Goal: Task Accomplishment & Management: Manage account settings

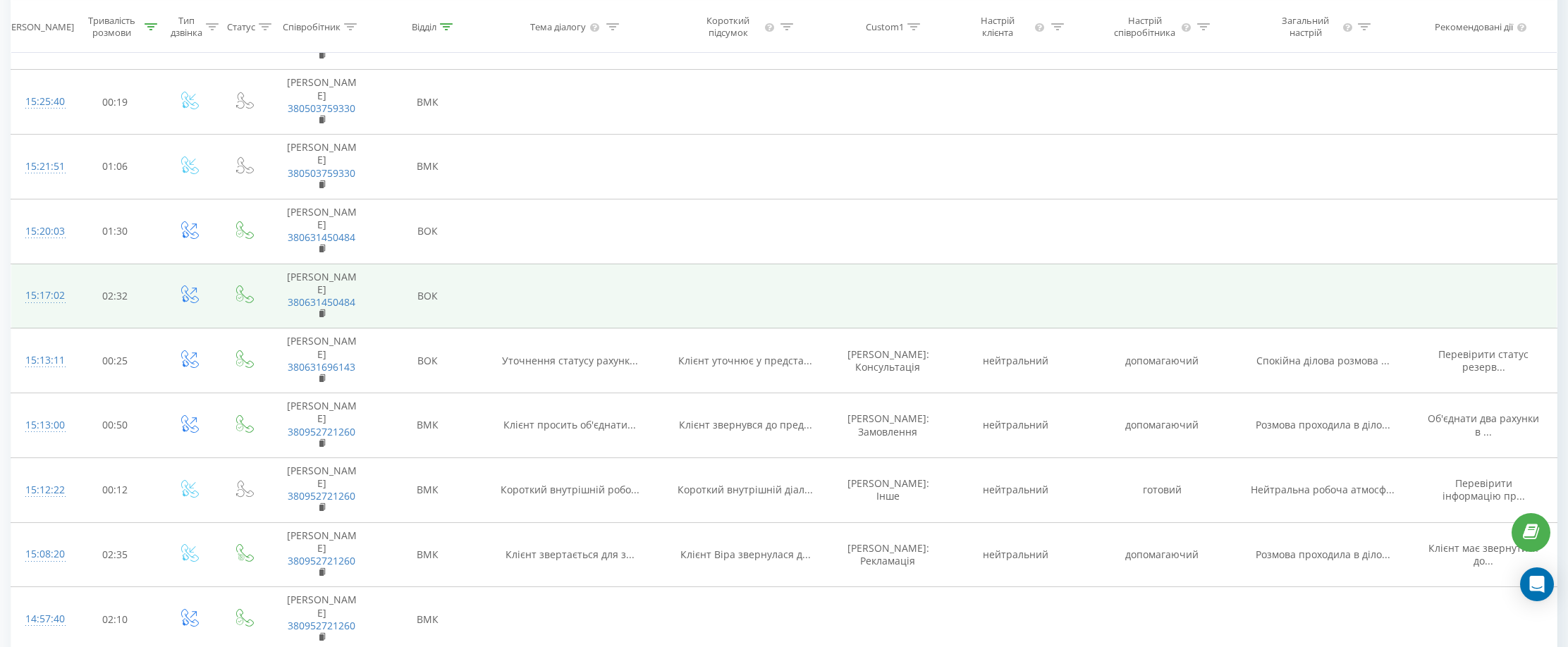
scroll to position [494, 0]
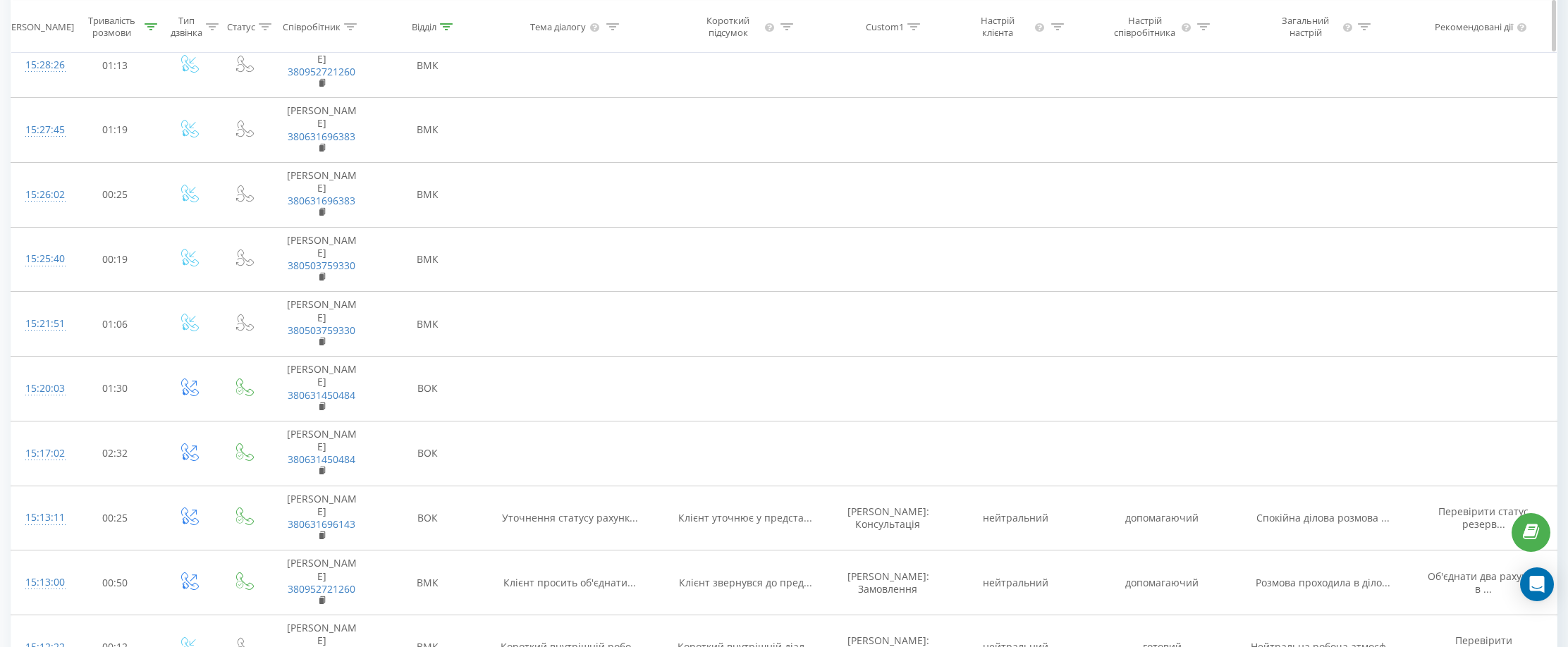
scroll to position [353, 0]
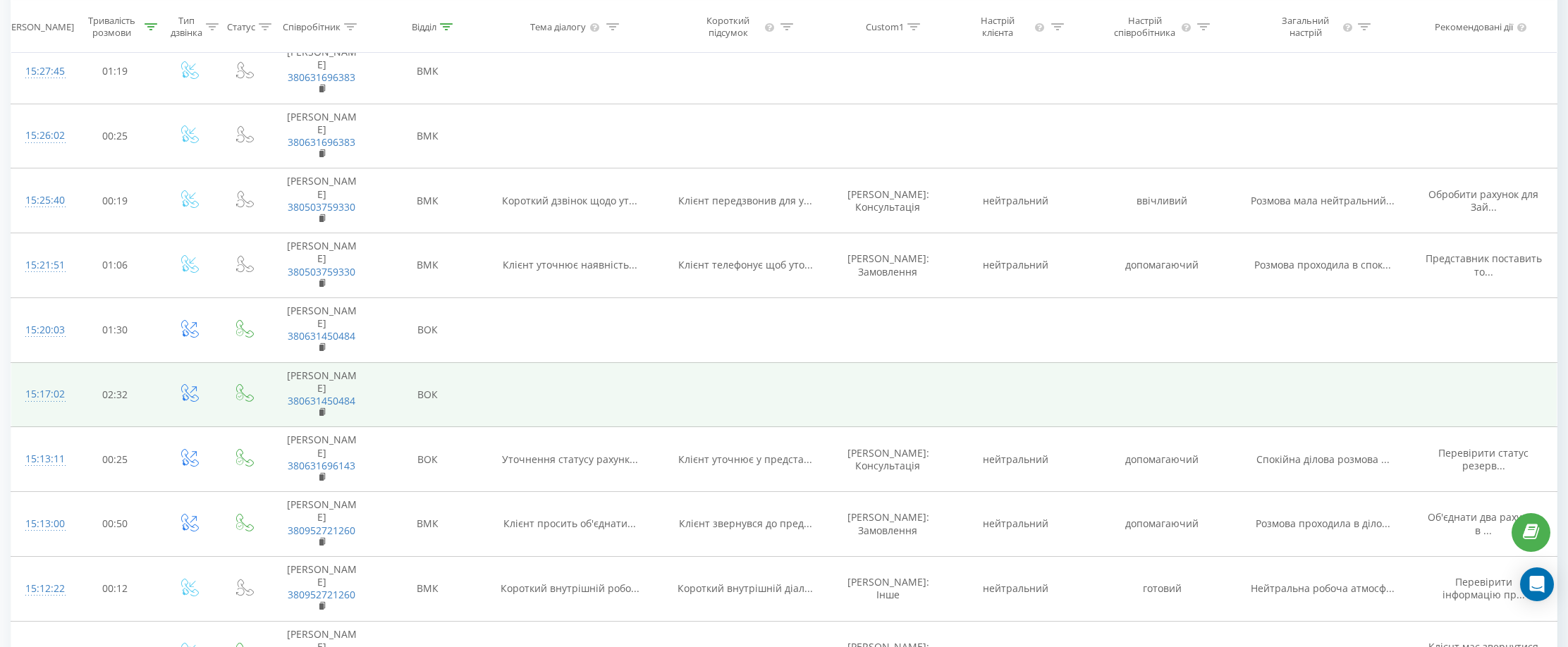
scroll to position [564, 0]
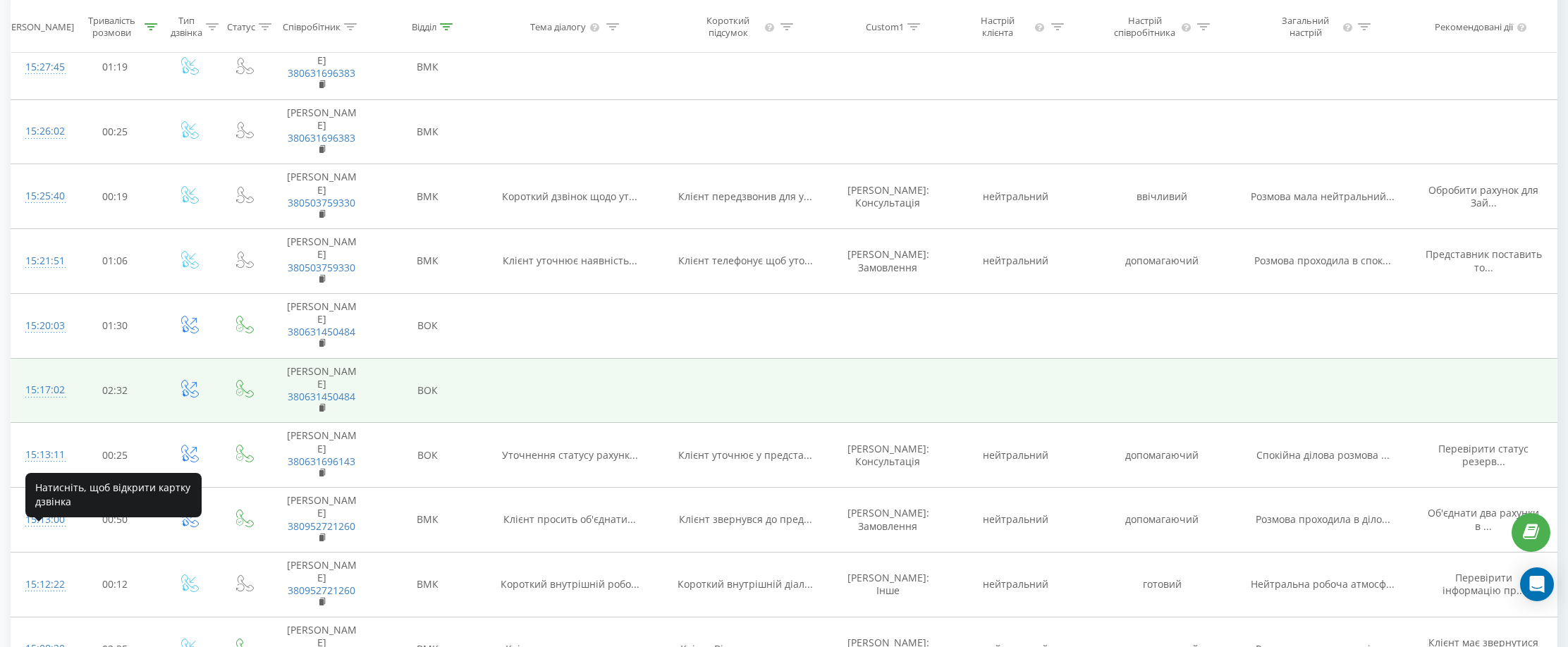
click at [49, 404] on div "15:17:02" at bounding box center [40, 390] width 30 height 28
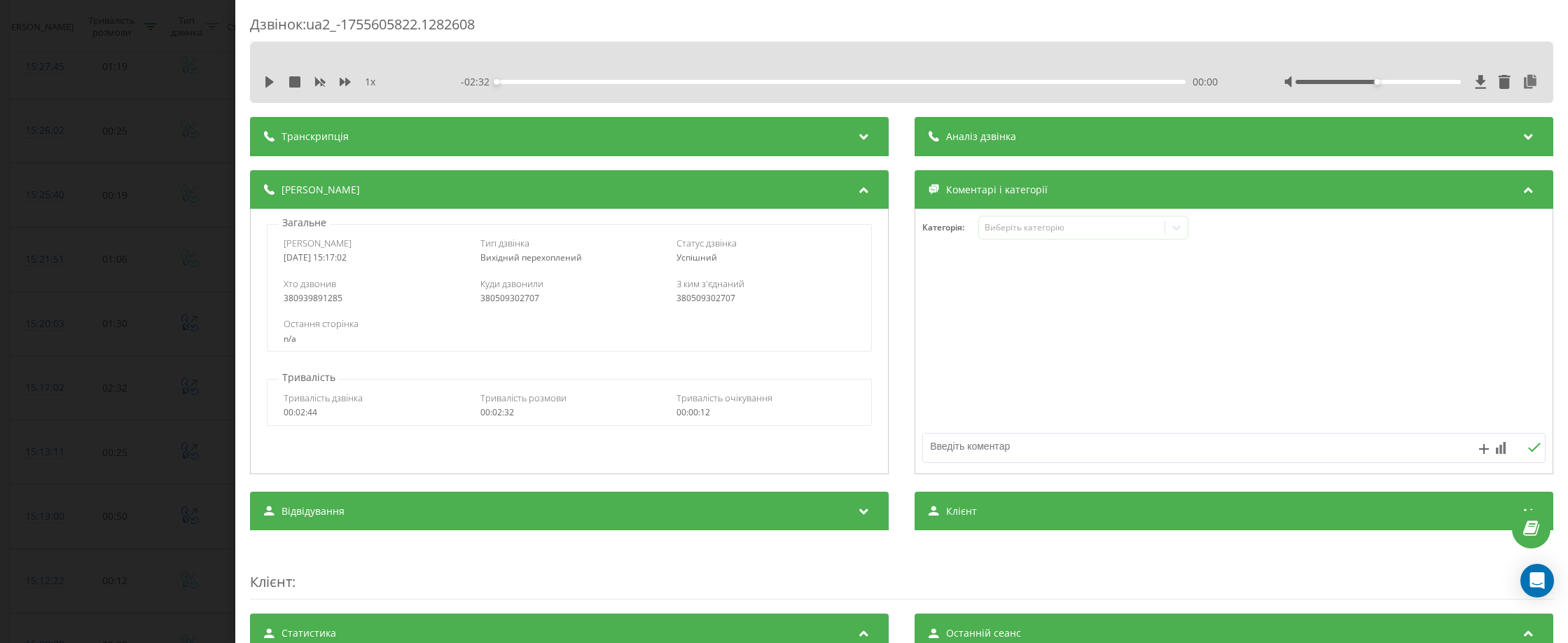
click at [76, 465] on div "Дзвінок : ua2_-1755605822.1282608 1 x - 02:32 00:00 00:00 Транскрипція Для AI-а…" at bounding box center [784, 322] width 1568 height 643
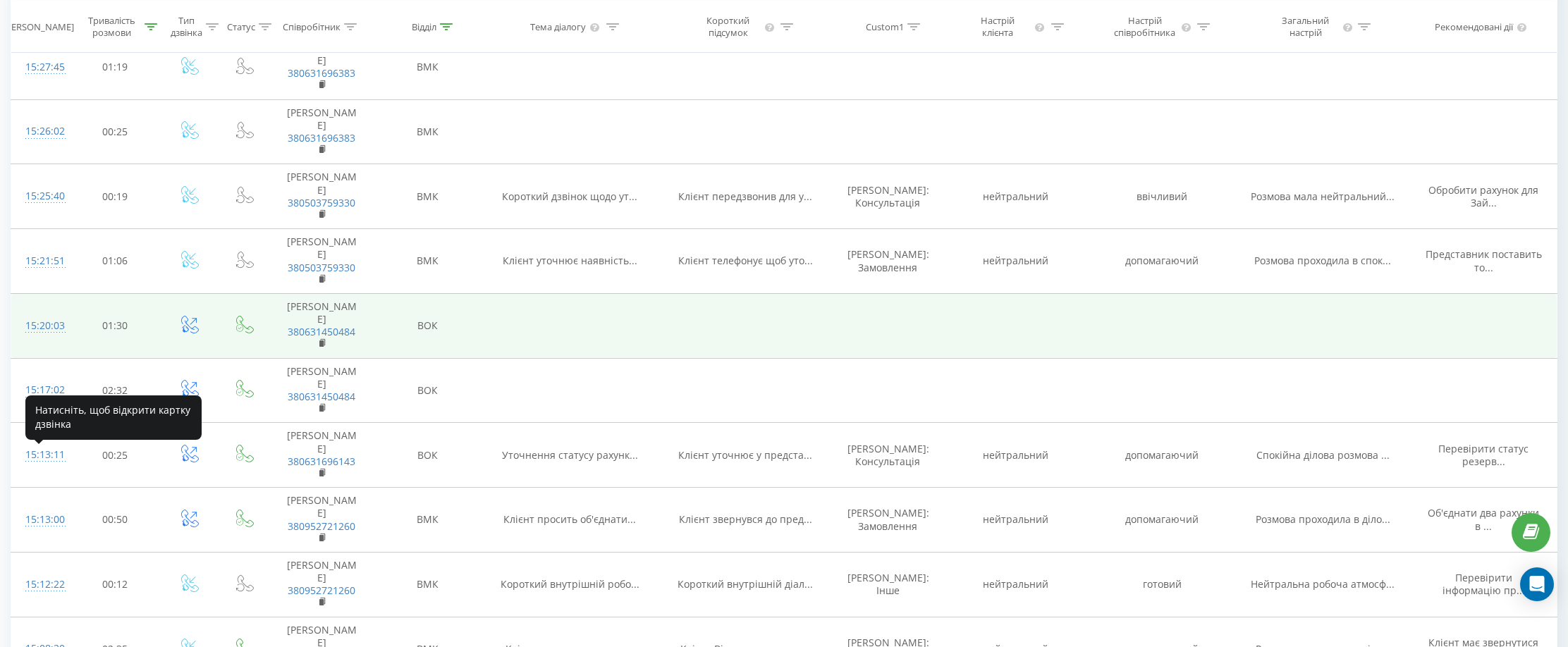
click at [55, 340] on div "15:20:03" at bounding box center [40, 326] width 30 height 28
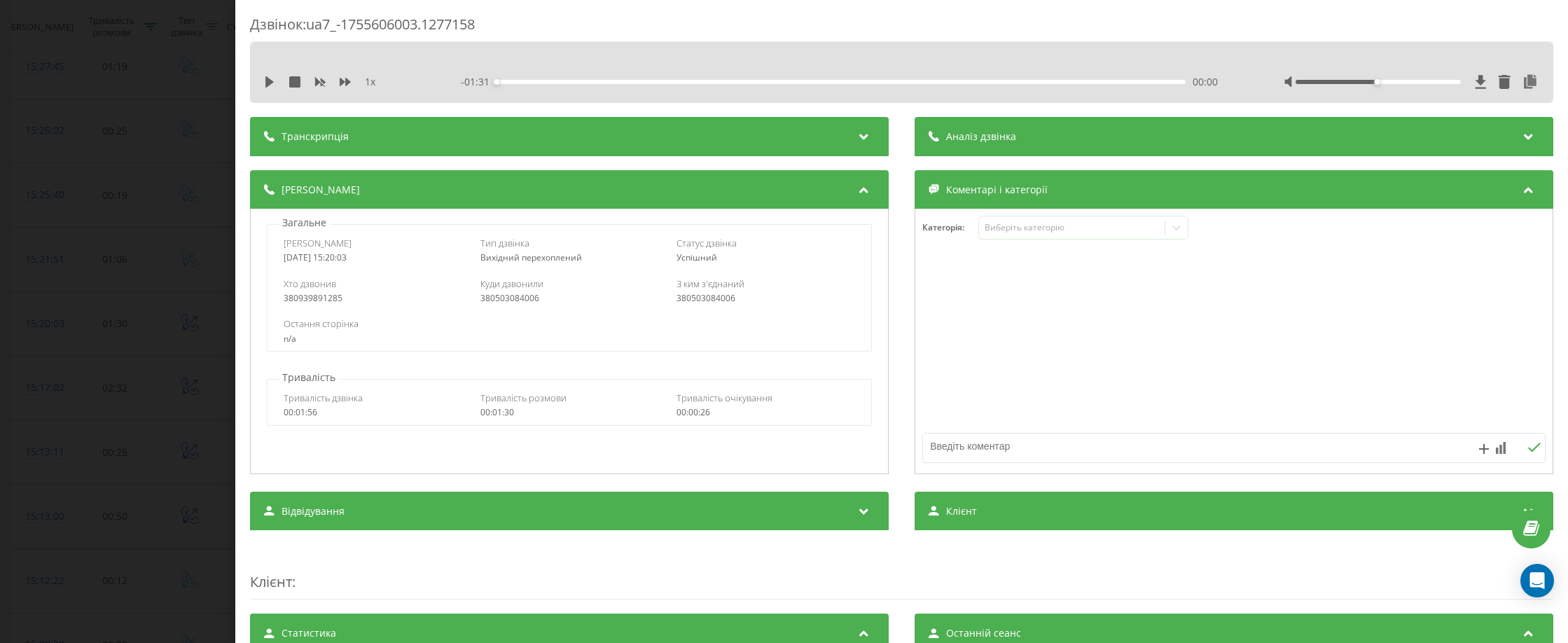
click at [196, 408] on div "Дзвінок : ua7_-1755606003.1277158 1 x - 01:31 00:00 00:00 Транскрипція Для AI-а…" at bounding box center [784, 322] width 1568 height 643
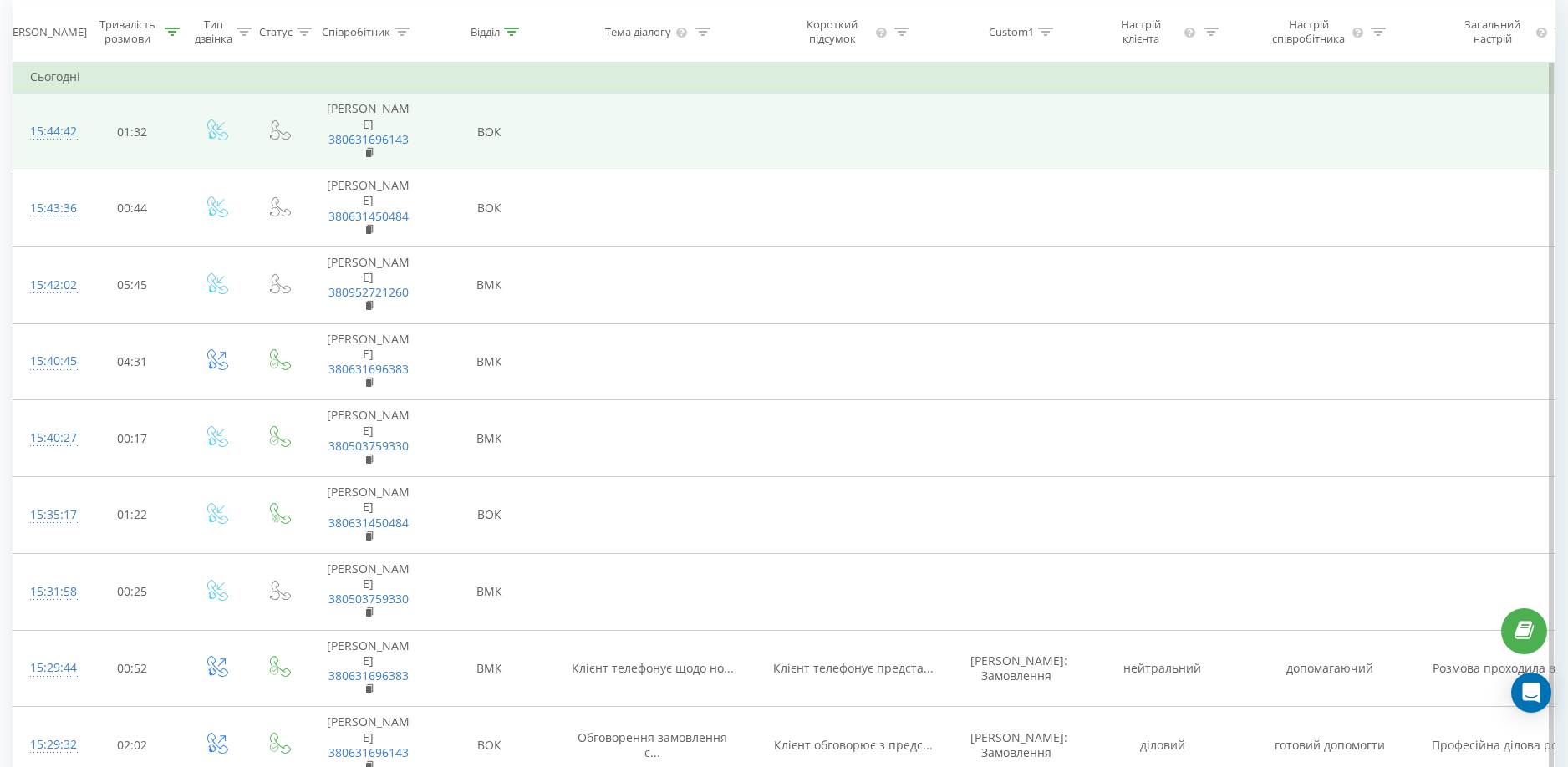
scroll to position [418, 0]
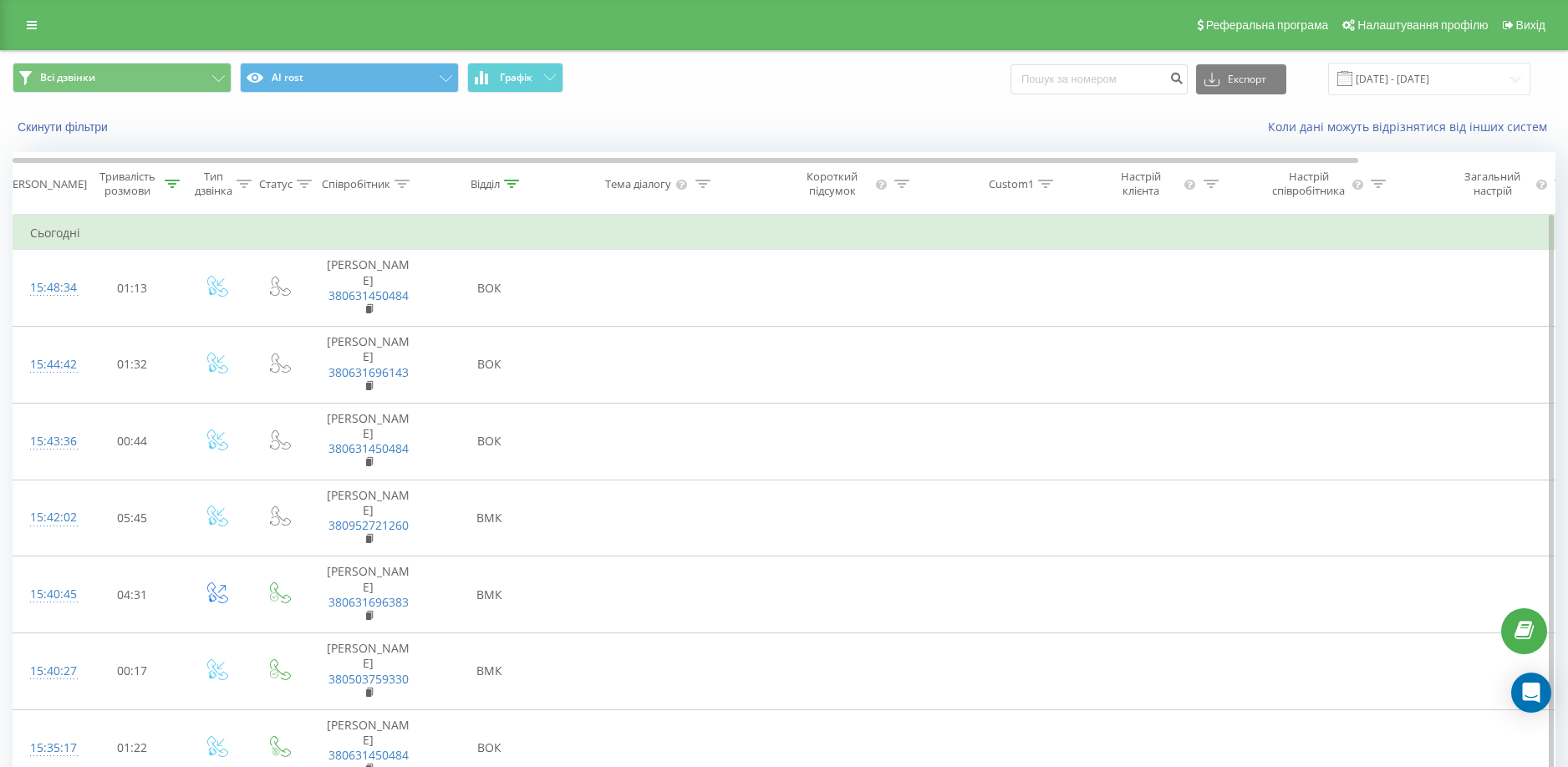
scroll to position [502, 0]
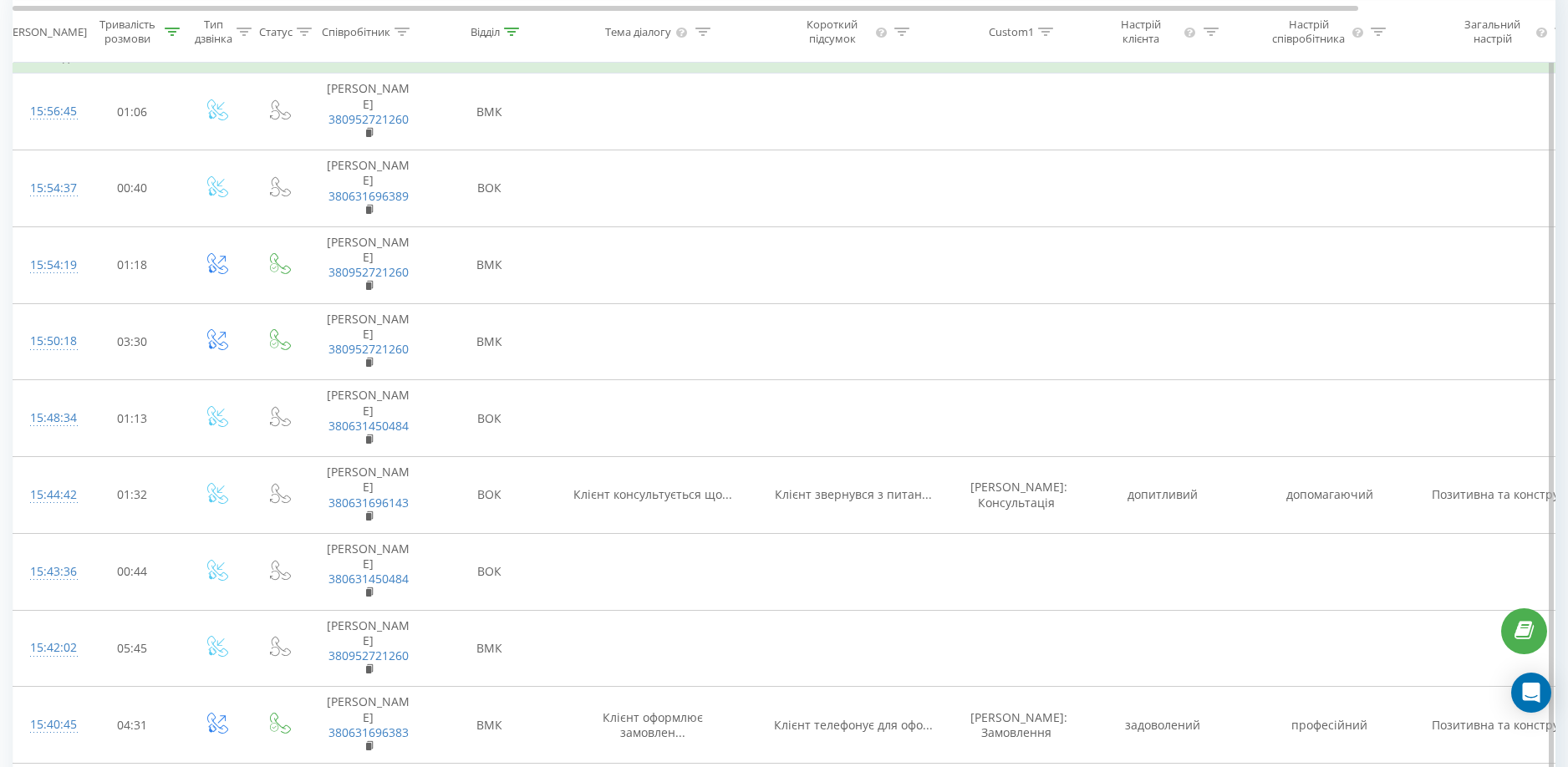
scroll to position [502, 0]
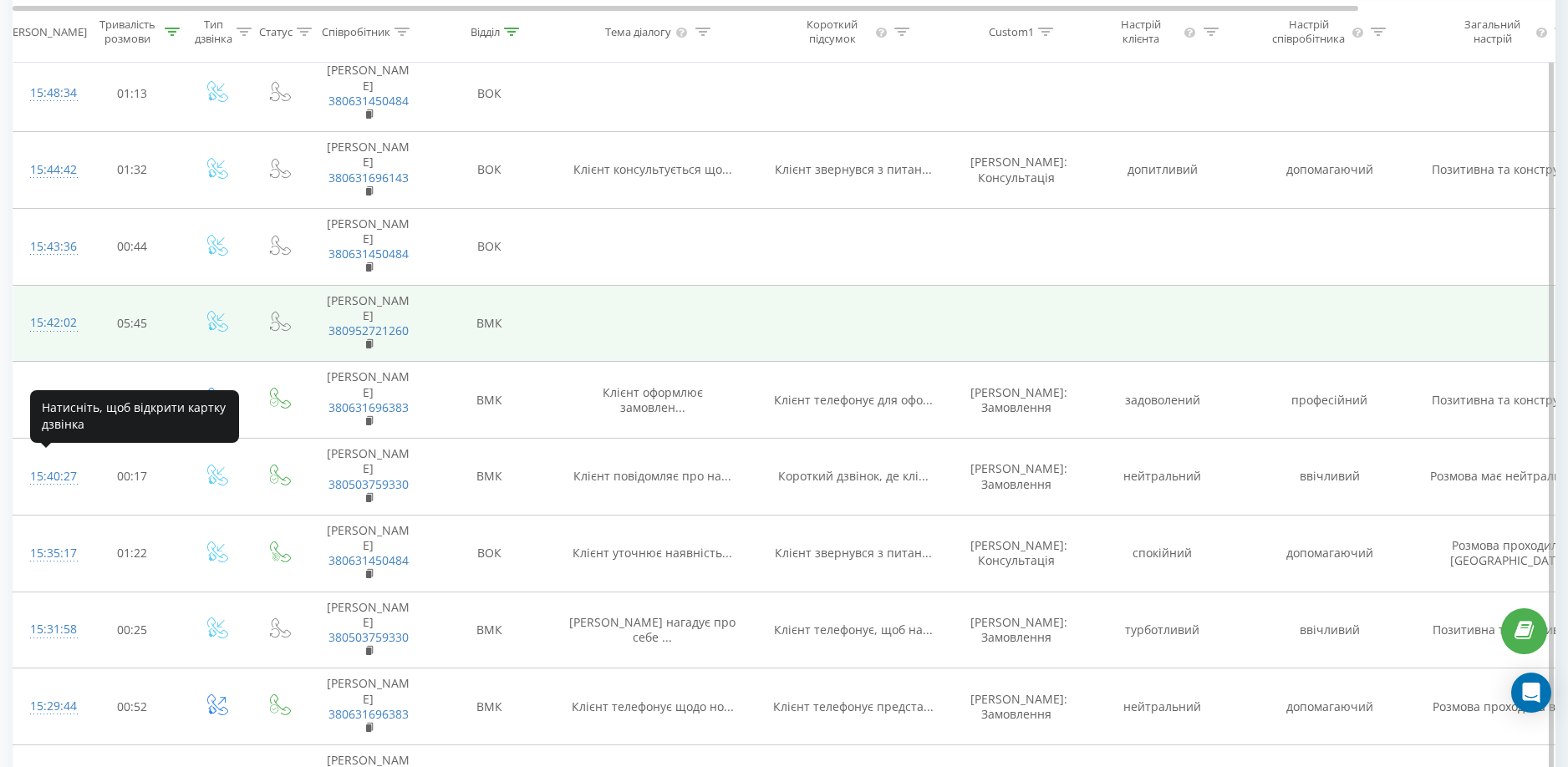
click at [55, 340] on div "15:42:02" at bounding box center [47, 323] width 34 height 33
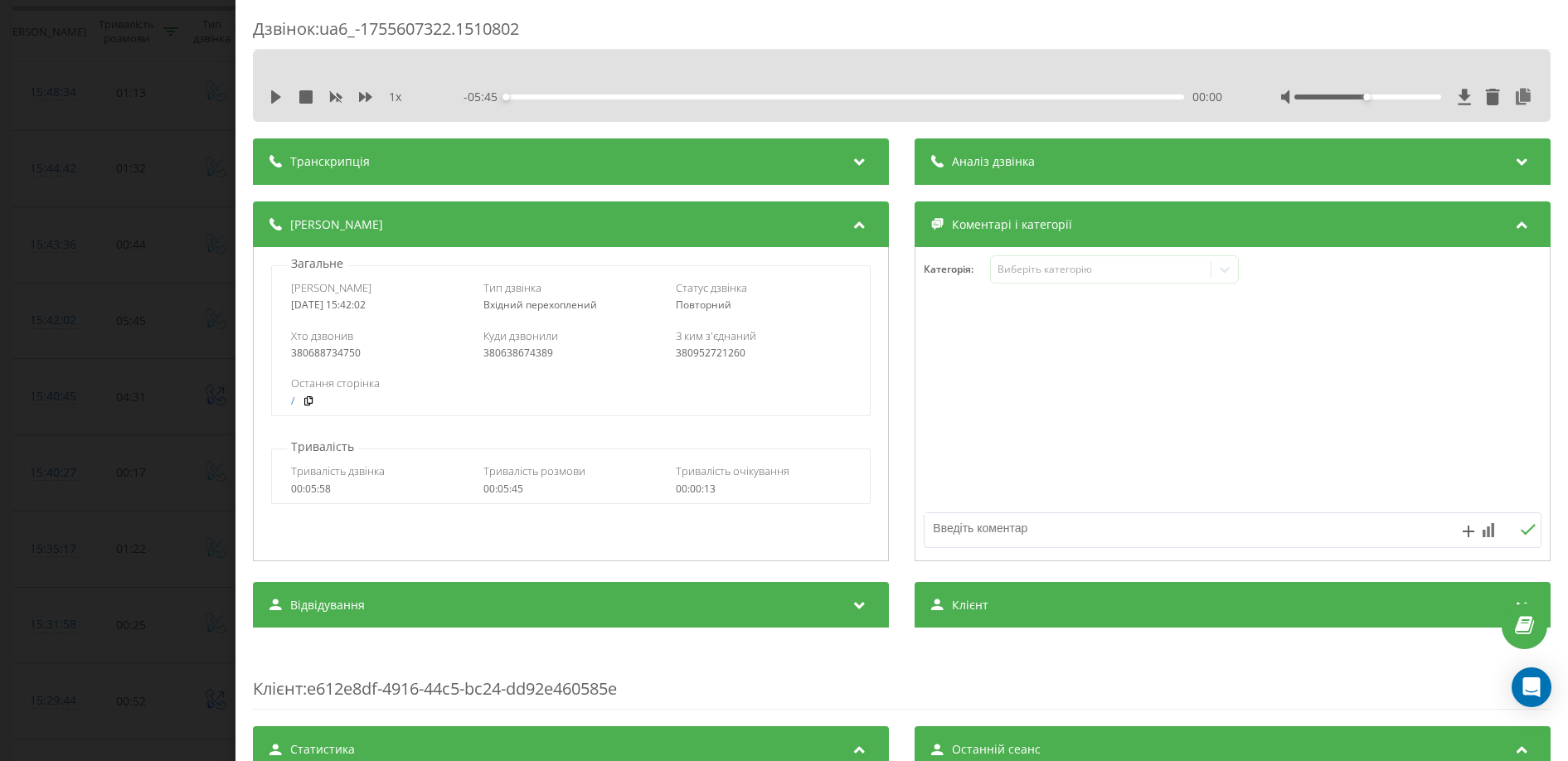
click at [90, 383] on div "Дзвінок : ua6_-1755607322.1510802 1 x - 05:45 00:00 00:00 Транскрипція Для AI-а…" at bounding box center [784, 380] width 1568 height 761
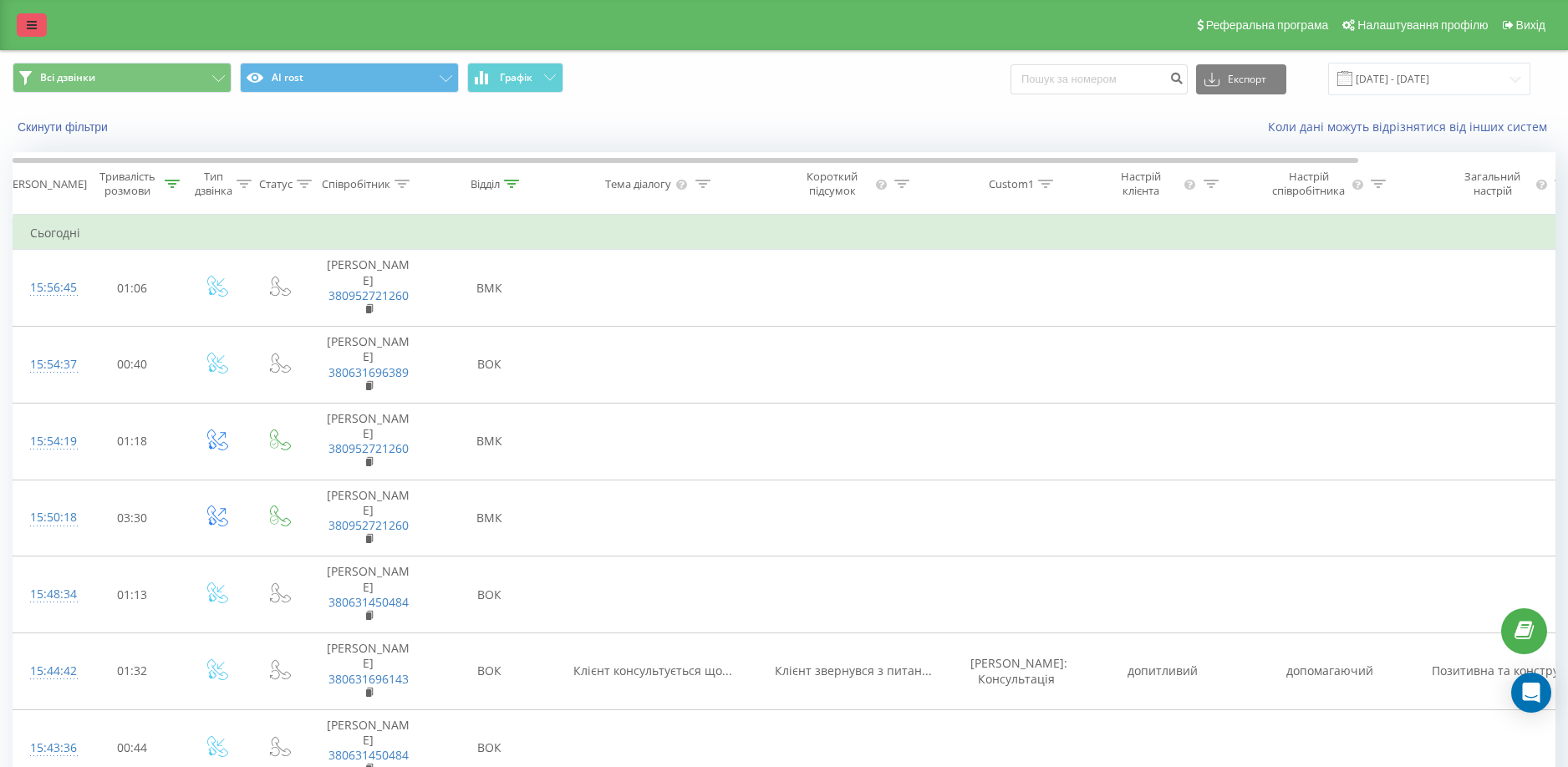
click at [35, 25] on icon at bounding box center [32, 25] width 10 height 12
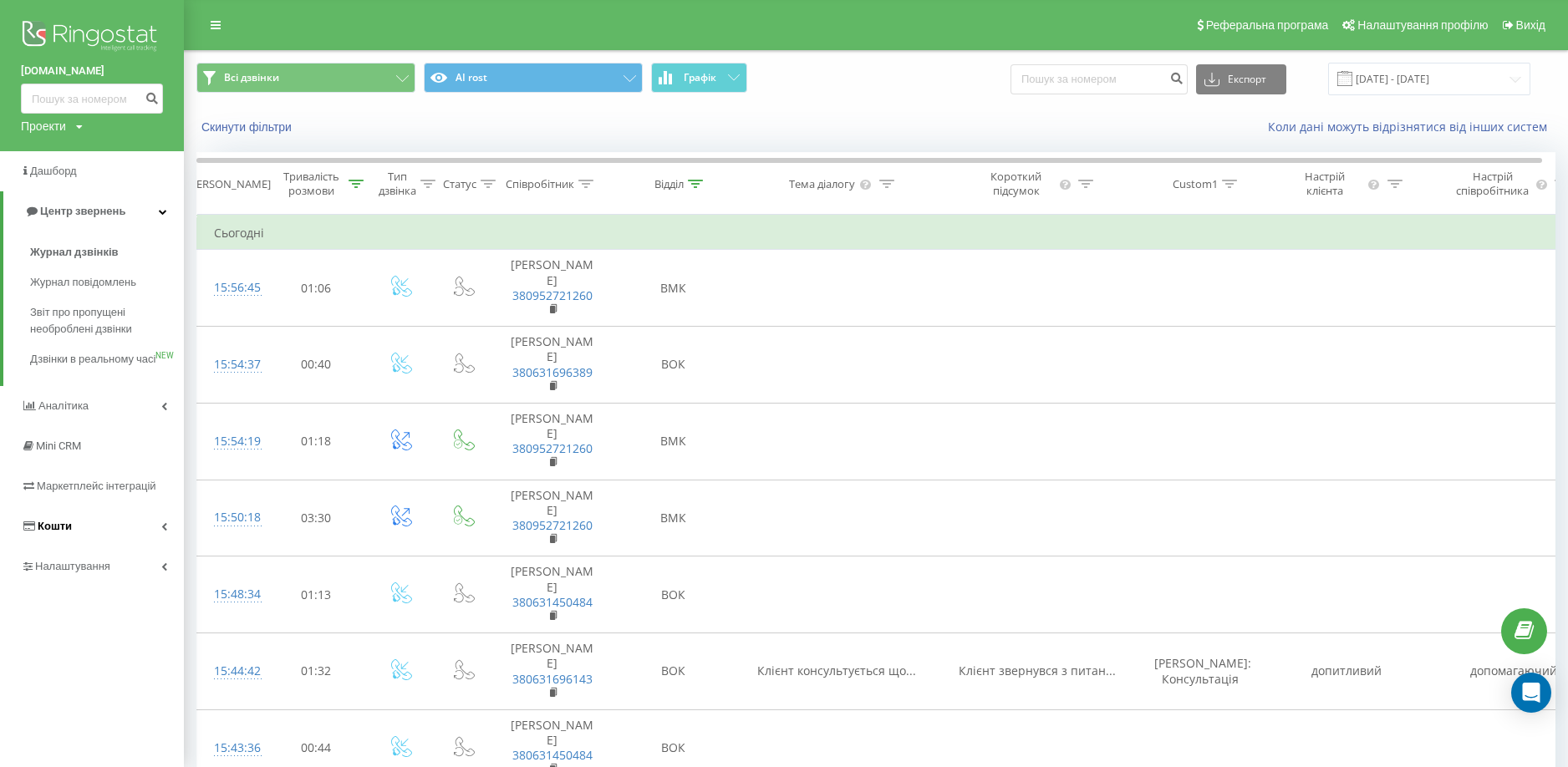
click at [66, 533] on span "Кошти" at bounding box center [54, 525] width 35 height 12
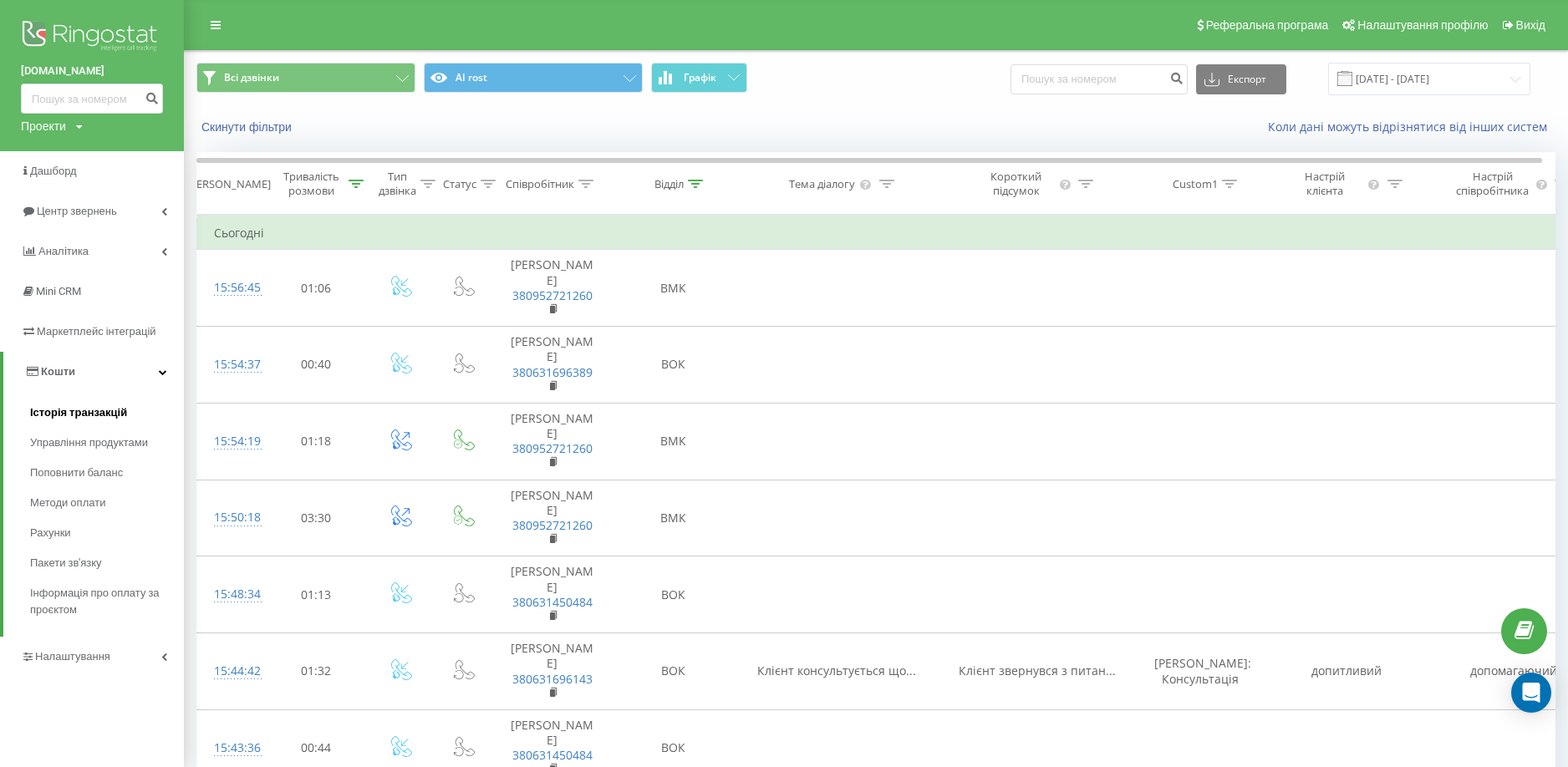
click at [74, 411] on span "Історія транзакцій" at bounding box center [78, 413] width 97 height 17
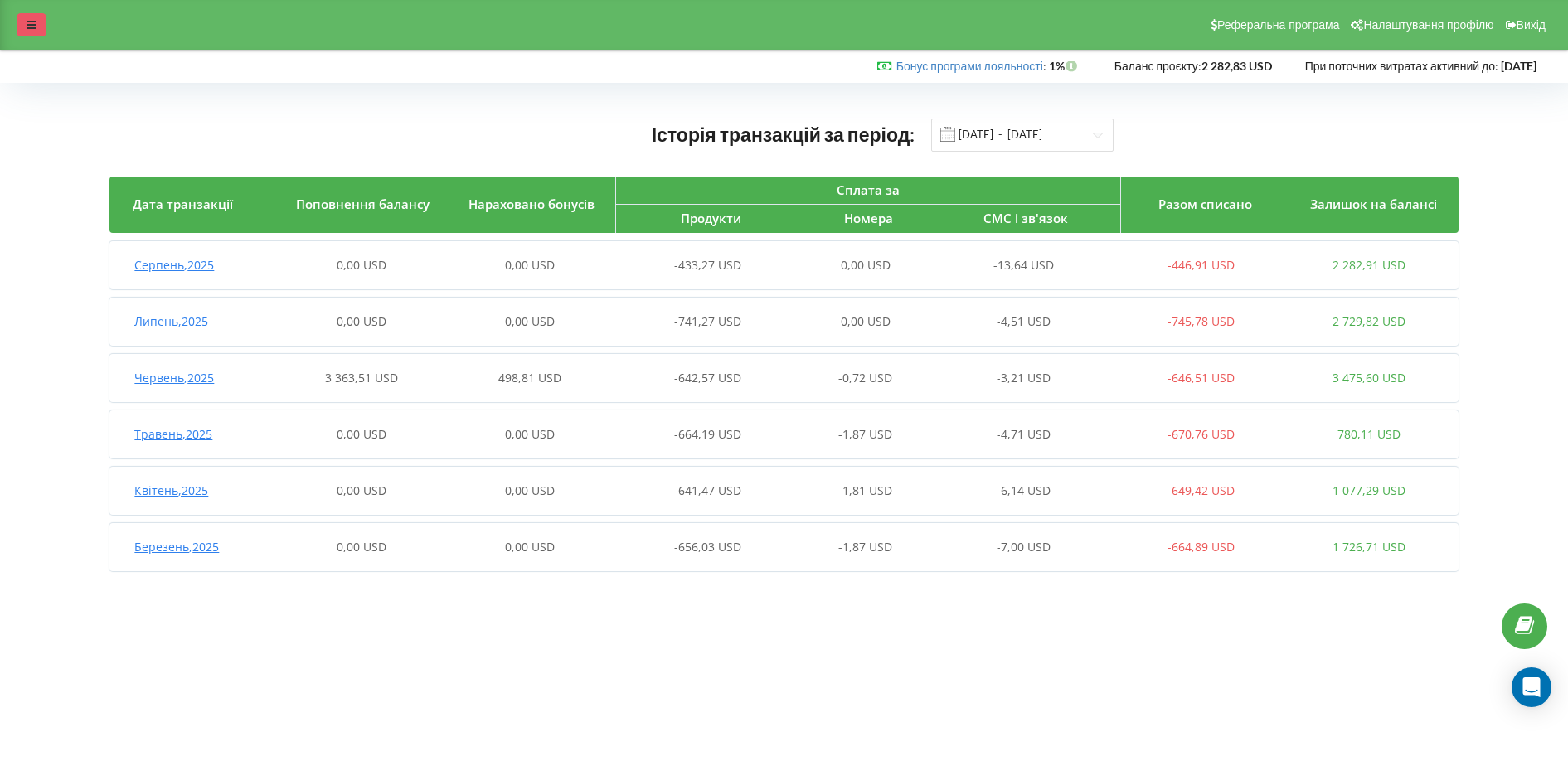
click at [25, 23] on div at bounding box center [31, 24] width 30 height 23
